Goal: Participate in discussion: Engage in conversation with other users on a specific topic

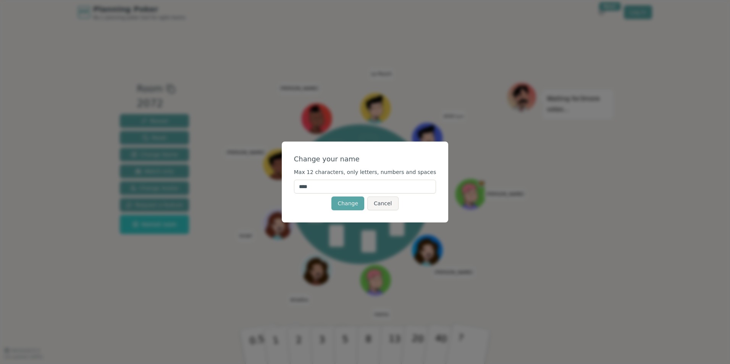
drag, startPoint x: 329, startPoint y: 190, endPoint x: 287, endPoint y: 187, distance: 42.4
click at [290, 188] on div "Change your name Max 12 characters, only letters, numbers and spaces **** Chang…" at bounding box center [365, 182] width 730 height 364
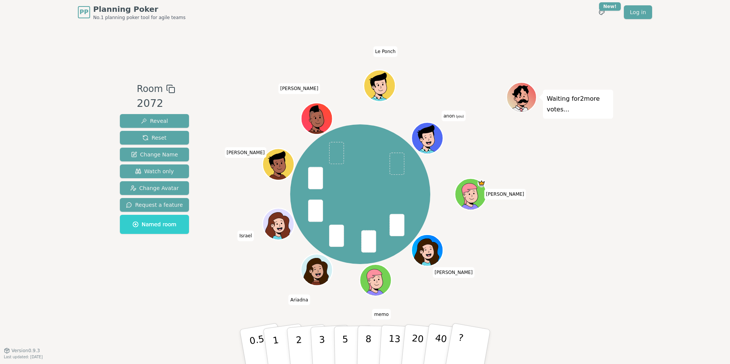
click at [449, 118] on span "anon (you)" at bounding box center [453, 116] width 24 height 11
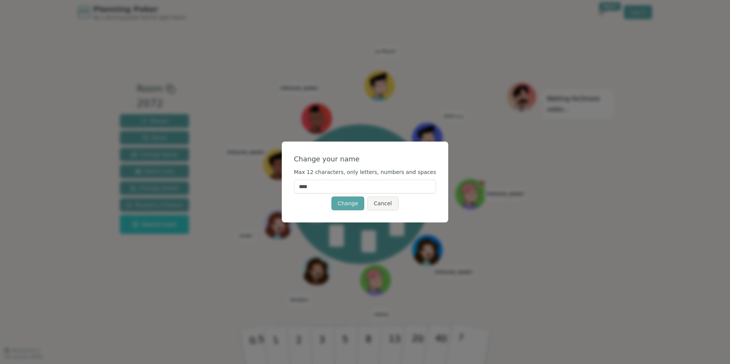
drag, startPoint x: 327, startPoint y: 188, endPoint x: 280, endPoint y: 190, distance: 47.0
click at [280, 190] on div "Change your name Max 12 characters, only letters, numbers and spaces **** Chang…" at bounding box center [365, 182] width 730 height 364
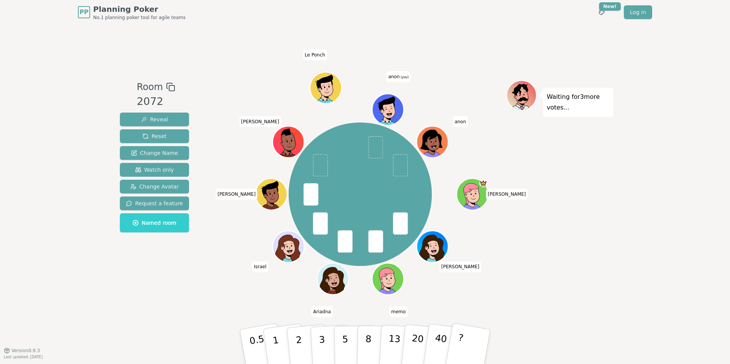
click at [399, 77] on span "(you)" at bounding box center [403, 77] width 9 height 3
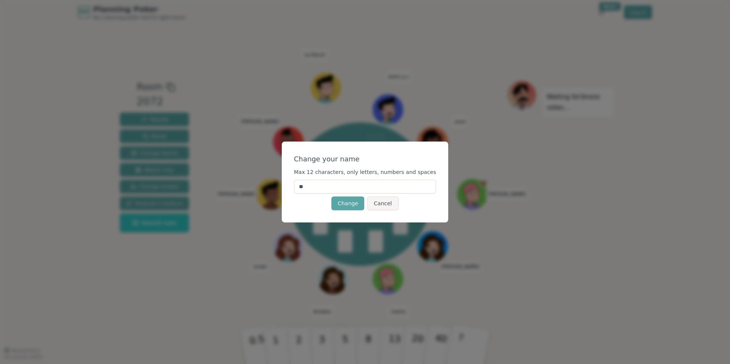
type input "*"
type input "********"
click button "Change" at bounding box center [347, 203] width 33 height 14
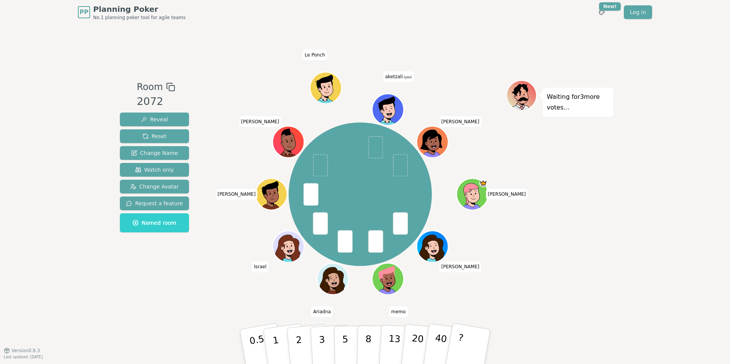
click at [394, 72] on span "aketzali (you)" at bounding box center [398, 76] width 31 height 11
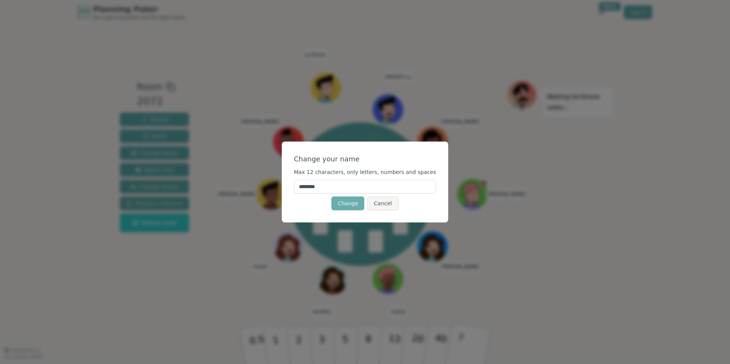
type input "********"
click at [348, 203] on button "Change" at bounding box center [347, 203] width 33 height 14
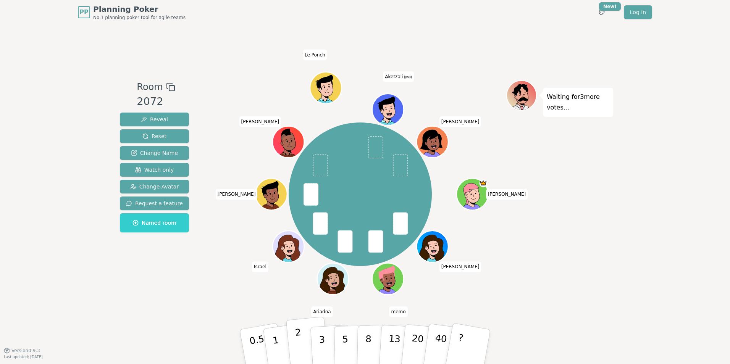
click at [297, 343] on p "2" at bounding box center [300, 348] width 10 height 42
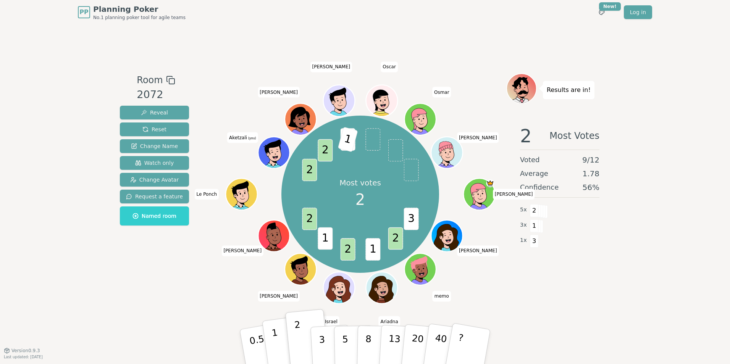
click at [273, 344] on p "1" at bounding box center [276, 348] width 11 height 42
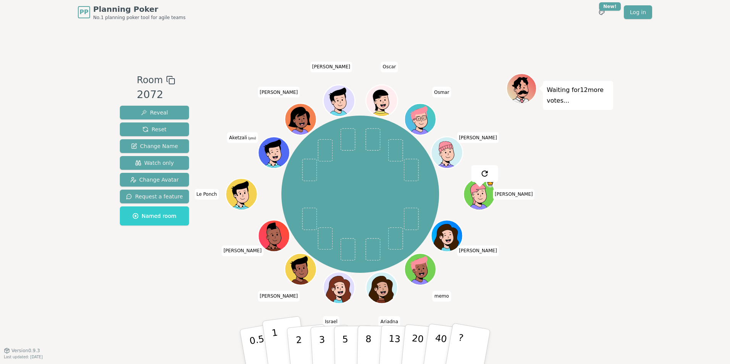
click at [275, 340] on p "1" at bounding box center [276, 348] width 11 height 42
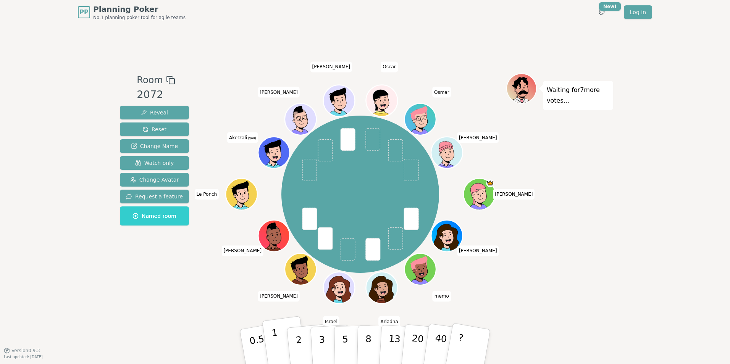
click at [277, 345] on p "1" at bounding box center [276, 348] width 11 height 42
click at [252, 341] on p "0.5" at bounding box center [257, 347] width 21 height 43
click at [252, 340] on p "0.5" at bounding box center [257, 347] width 21 height 43
click at [272, 340] on p "1" at bounding box center [276, 348] width 11 height 42
click at [276, 346] on p "1" at bounding box center [276, 348] width 11 height 42
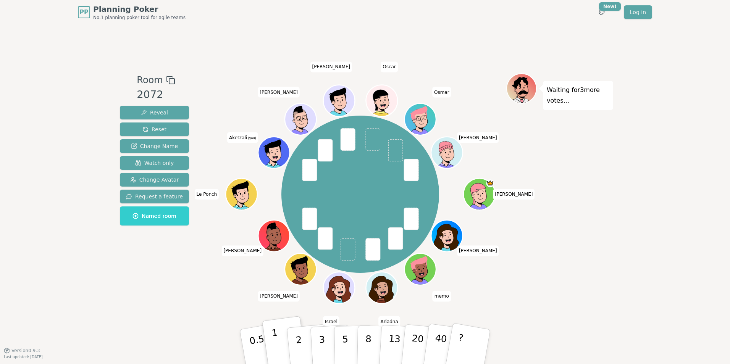
click at [276, 330] on button "1" at bounding box center [284, 347] width 45 height 62
drag, startPoint x: 277, startPoint y: 337, endPoint x: 306, endPoint y: 186, distance: 153.6
click at [306, 186] on div "Room 2072 Reveal Reset Change Name Watch only Change Avatar Request a feature N…" at bounding box center [365, 187] width 496 height 228
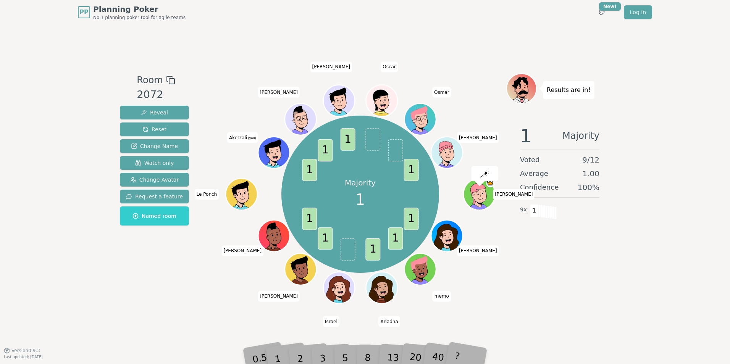
click at [231, 294] on div "Majority 1 1 1 1 1 1 1 1 1 1 [PERSON_NAME] memo [PERSON_NAME] [PERSON_NAME] [PE…" at bounding box center [360, 194] width 292 height 214
click at [565, 306] on div "Room 2072 Reveal Reset Change Name Watch only Change Avatar Request a feature N…" at bounding box center [365, 187] width 496 height 326
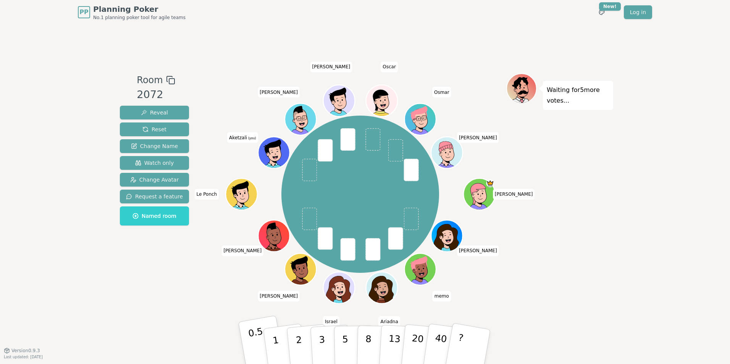
click at [256, 336] on p "0.5" at bounding box center [257, 347] width 21 height 43
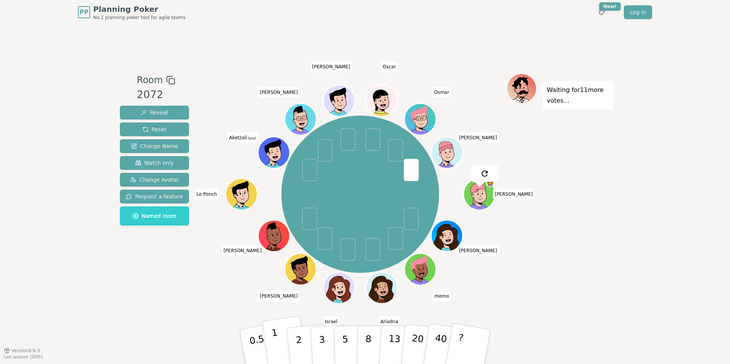
click at [278, 346] on p "1" at bounding box center [276, 348] width 11 height 42
click at [281, 334] on button "1" at bounding box center [284, 347] width 45 height 62
